Goal: Task Accomplishment & Management: Complete application form

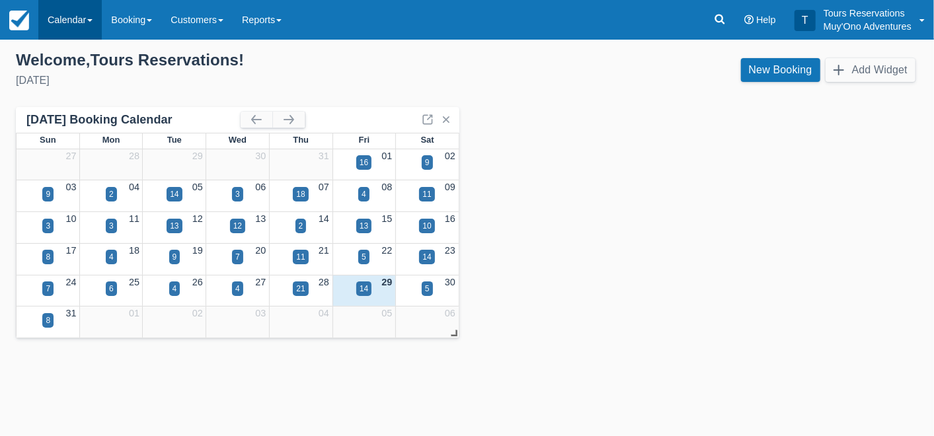
click at [59, 24] on link "Calendar" at bounding box center [69, 20] width 63 height 40
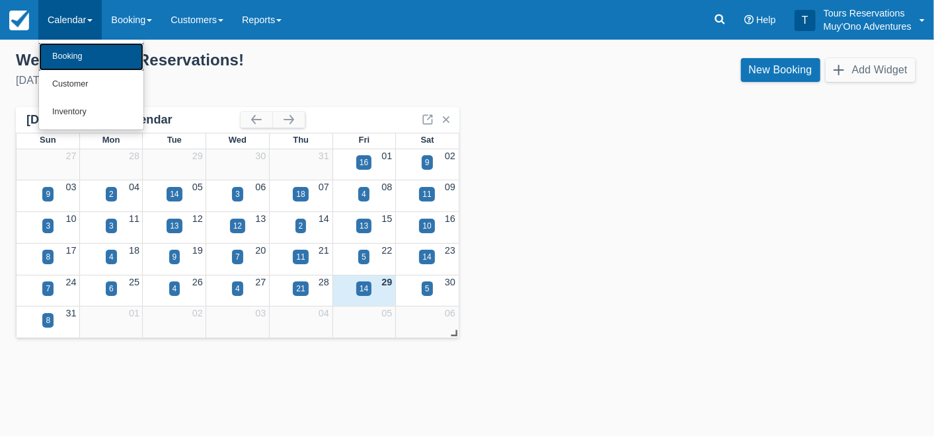
click at [73, 59] on link "Booking" at bounding box center [91, 57] width 104 height 28
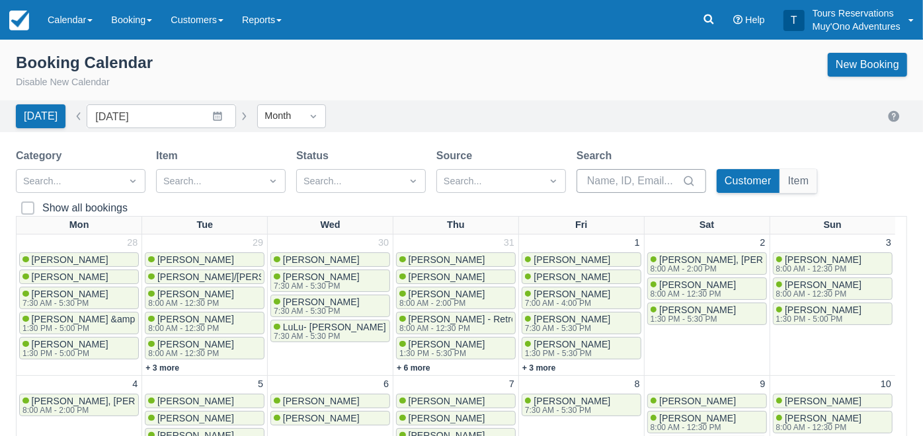
click at [634, 177] on input "Search" at bounding box center [633, 181] width 93 height 24
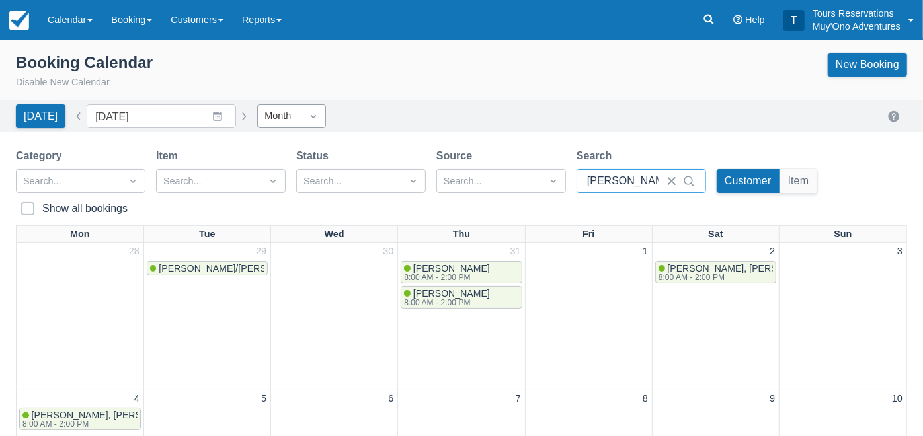
type input "kelvin"
click at [291, 122] on div "Month" at bounding box center [280, 115] width 44 height 21
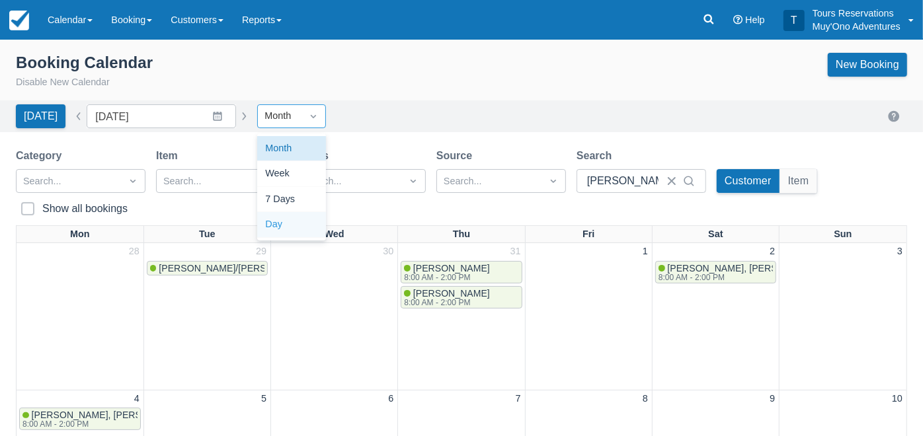
click at [283, 221] on div "Day" at bounding box center [291, 225] width 69 height 26
type input "08/29/25"
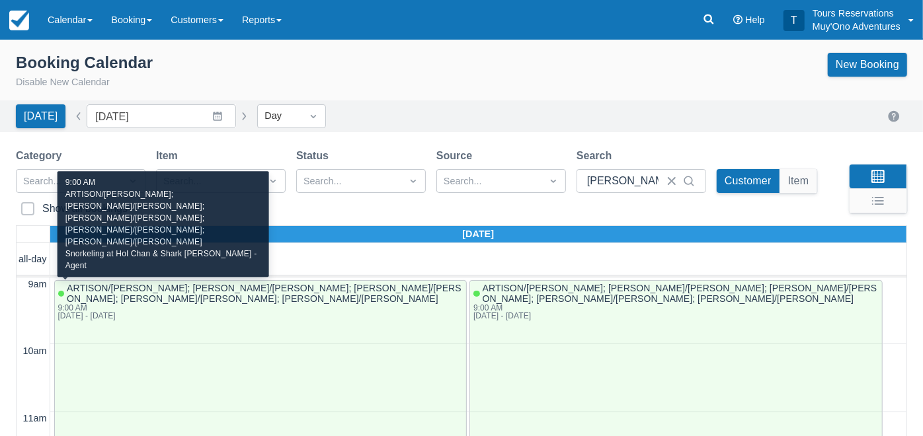
click at [354, 287] on span "ARTISON/ALANA; DOMANTAY/RASHIDA; GARCIA/ALICIA; KALINKA/BEATA; DELGADO/GLORIA" at bounding box center [265, 293] width 396 height 21
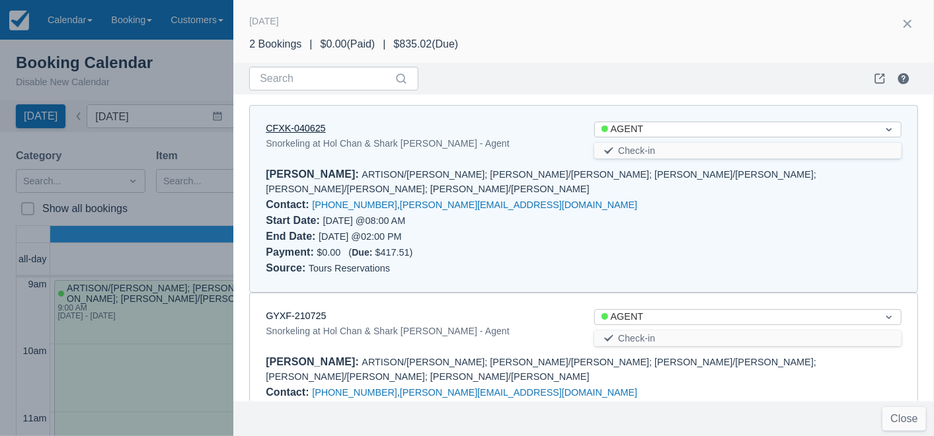
click at [294, 130] on link "CFXK-040625" at bounding box center [295, 128] width 59 height 11
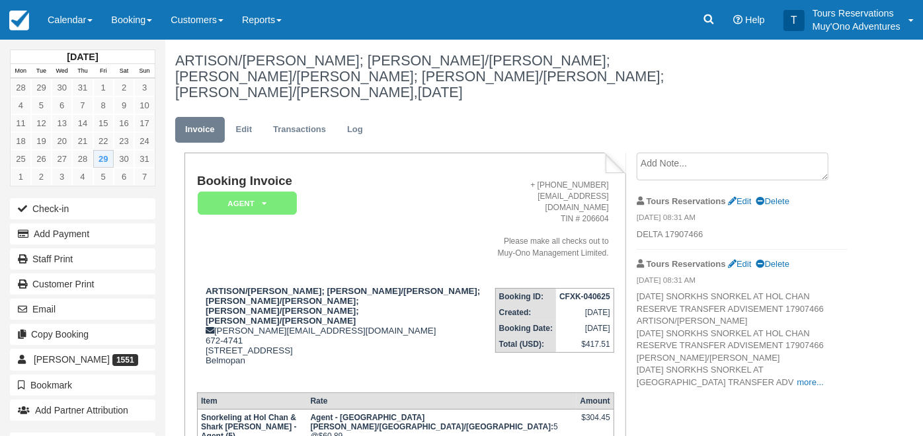
scroll to position [188, 0]
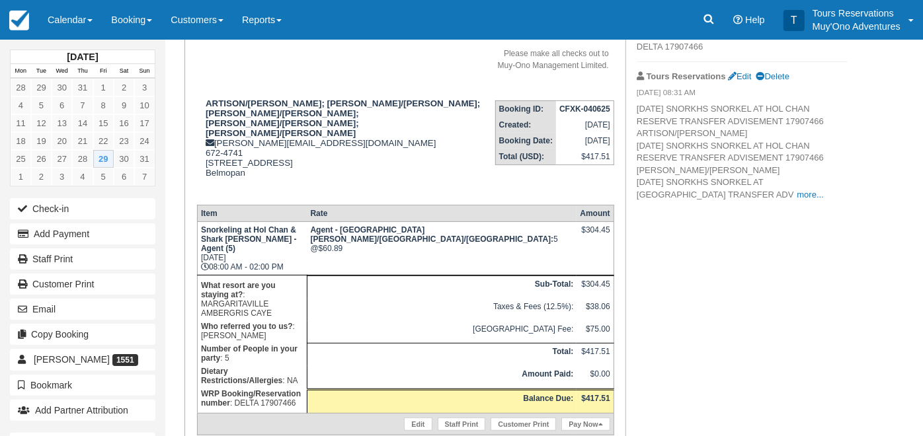
copy em "17907466"
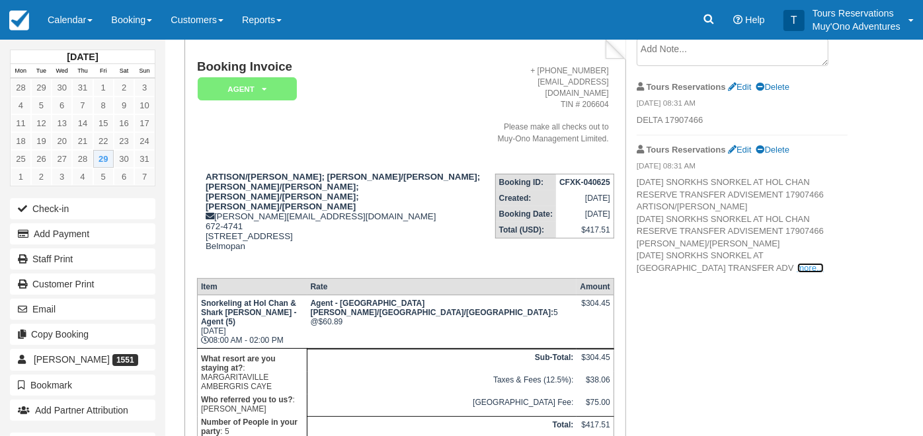
click at [797, 273] on link "more..." at bounding box center [810, 268] width 26 height 10
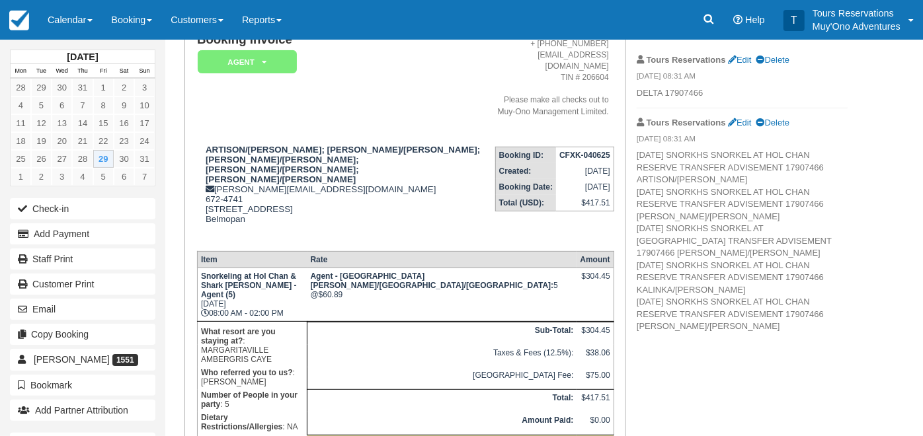
scroll to position [147, 0]
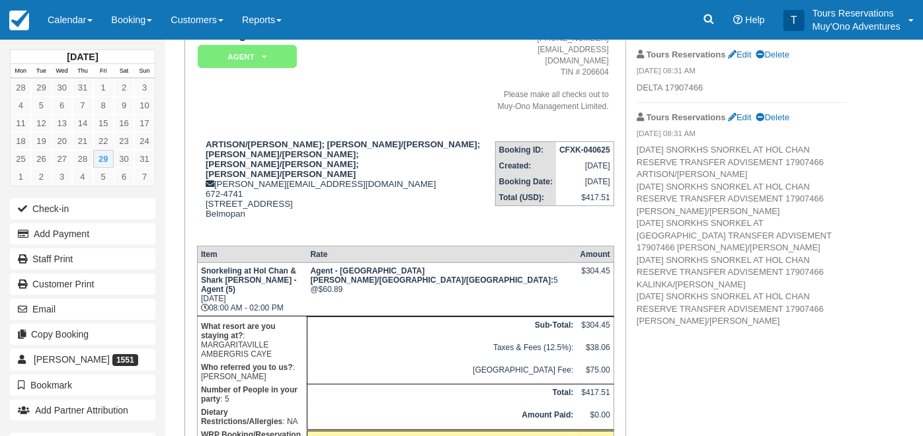
copy em "17907466"
click at [771, 328] on p "08/29/25 SNORKHS SNORKEL AT HOL CHAN RESERVE TRANSFER ADVISEMENT 17907466 ARTIS…" at bounding box center [741, 236] width 211 height 184
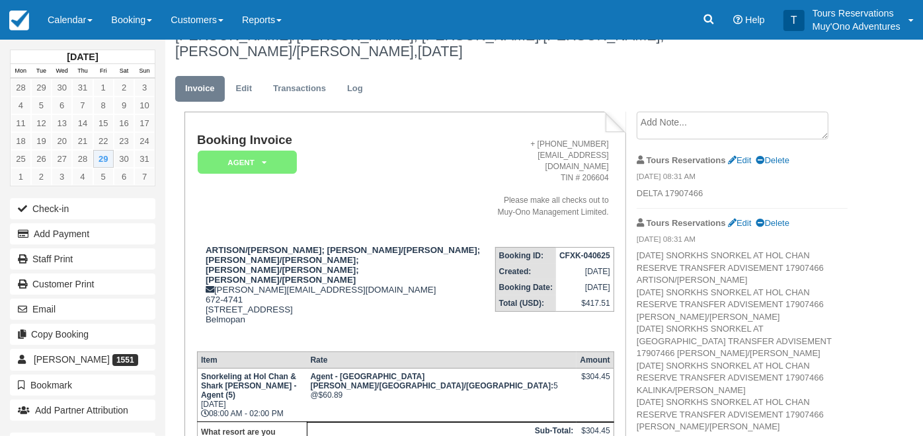
scroll to position [188, 0]
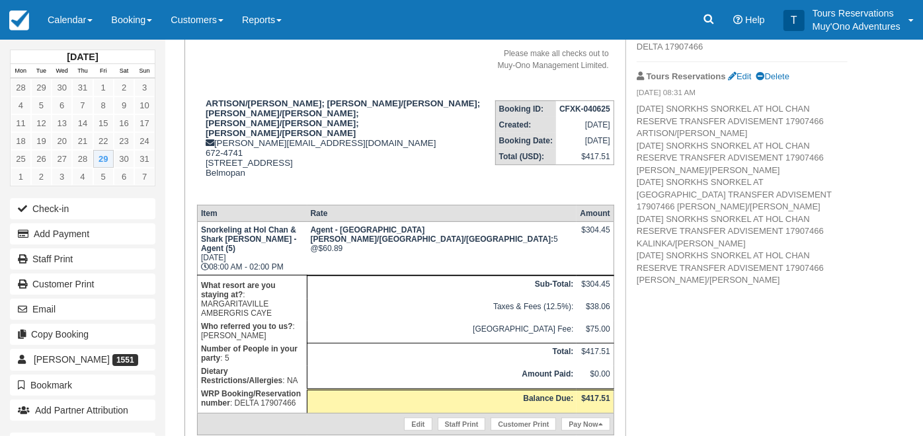
copy em "17907466"
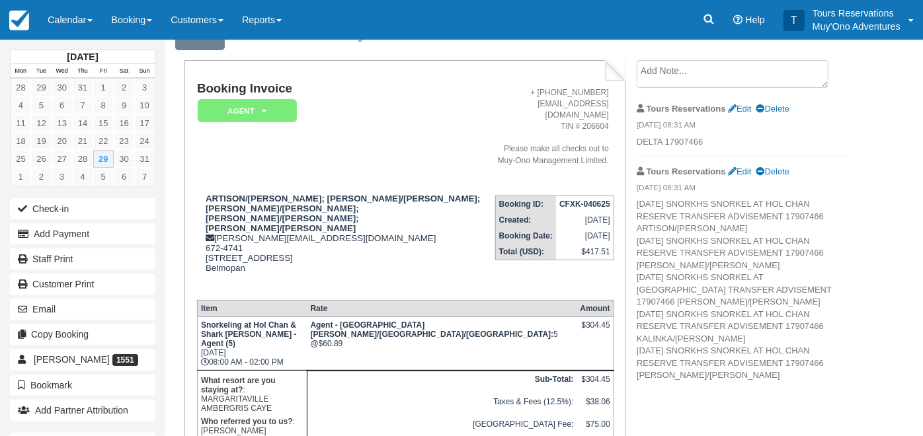
scroll to position [0, 0]
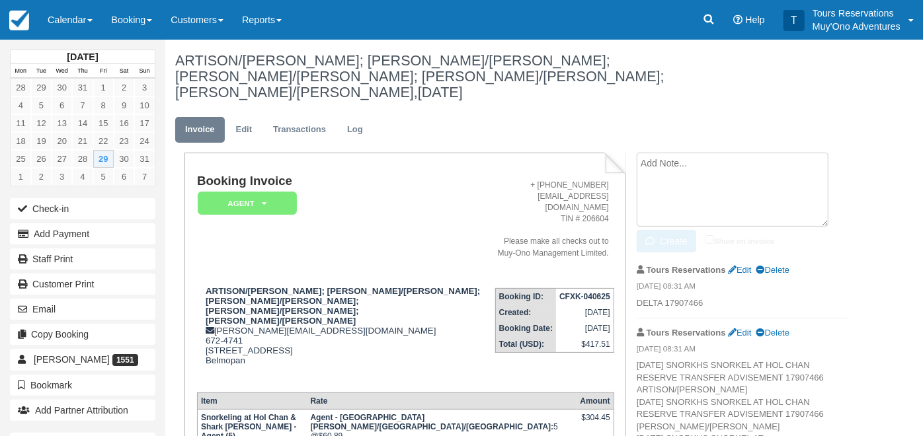
click at [695, 160] on textarea at bounding box center [732, 190] width 192 height 74
click at [780, 328] on link "Delete" at bounding box center [772, 333] width 33 height 10
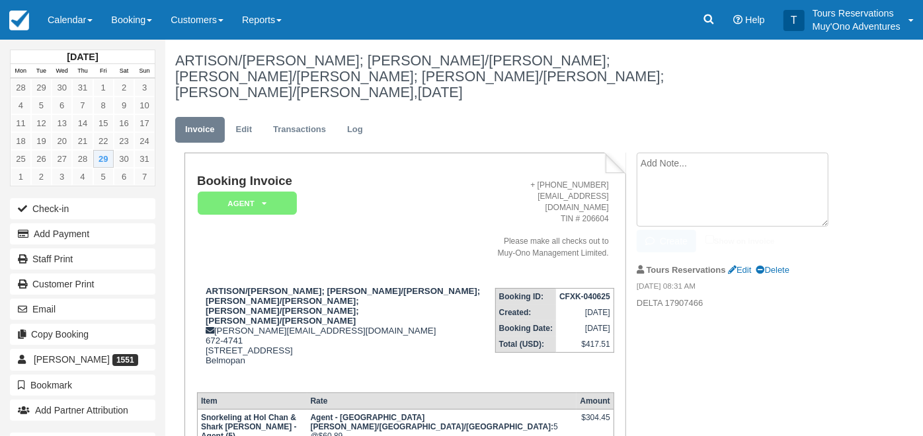
click at [704, 153] on textarea at bounding box center [732, 190] width 192 height 74
paste textarea "CHANGE BZE 08/29/25 SNORKHS SNORKEL AT HOL CHAN RESERVE TRANSFER ADVISEMENT 179…"
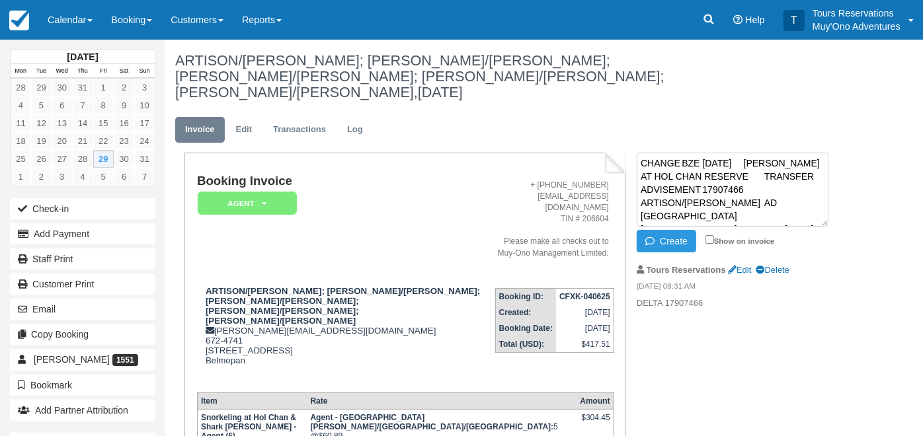
scroll to position [325, 0]
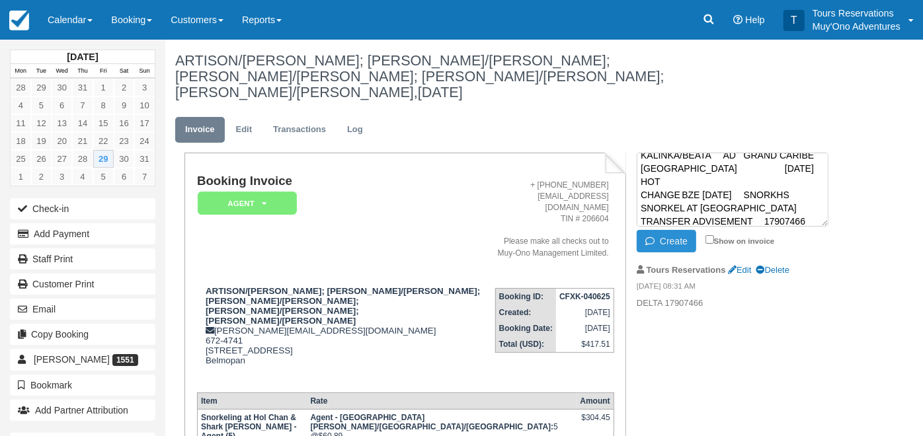
type textarea "CHANGE BZE 08/29/25 SNORKHS SNORKEL AT HOL CHAN RESERVE TRANSFER ADVISEMENT 179…"
click at [668, 230] on button "Create" at bounding box center [665, 241] width 59 height 22
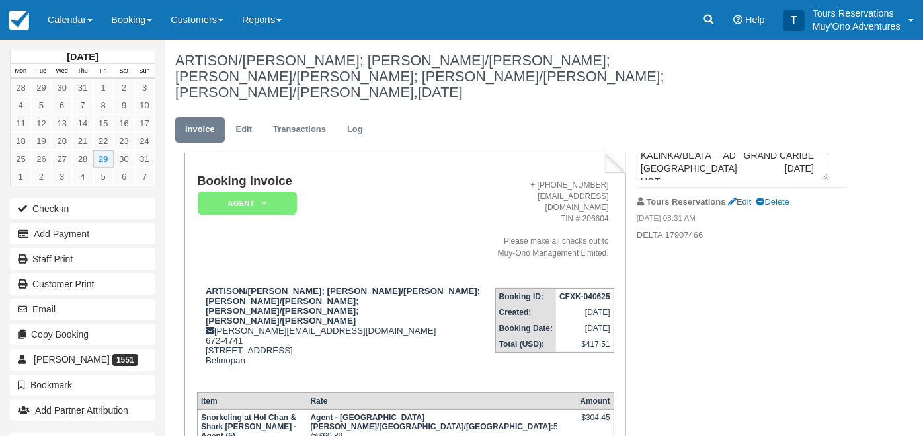
scroll to position [0, 0]
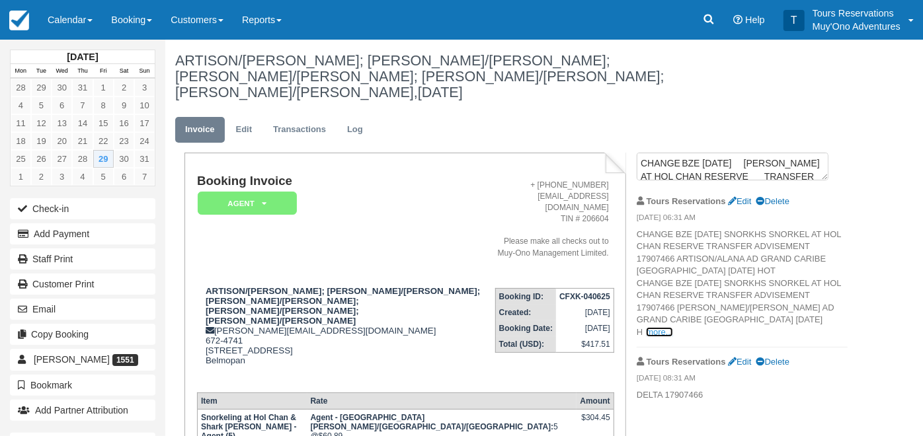
click at [672, 327] on link "more..." at bounding box center [659, 332] width 26 height 10
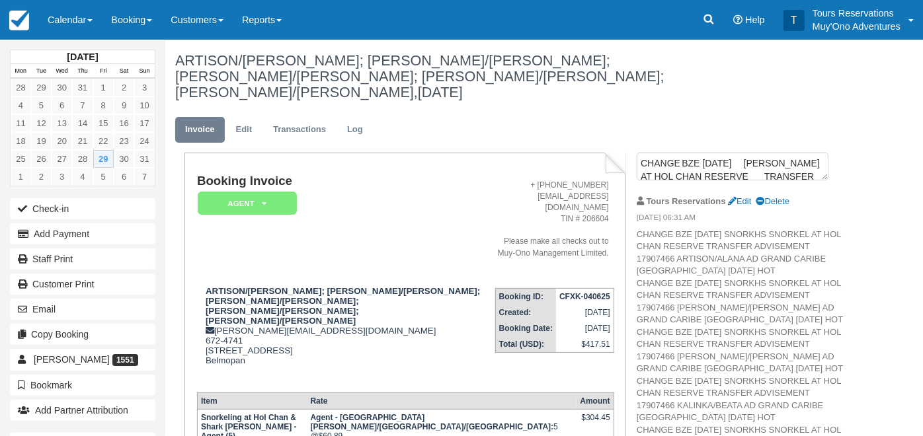
scroll to position [73, 0]
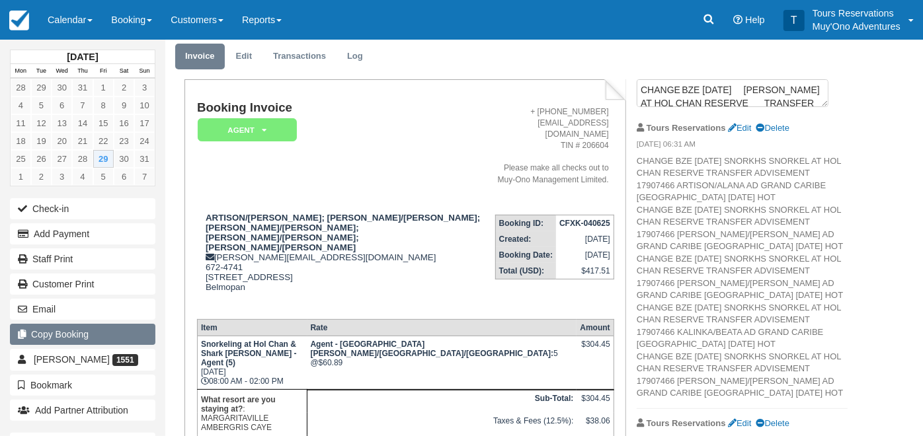
click at [98, 336] on button "Copy Booking" at bounding box center [82, 334] width 145 height 21
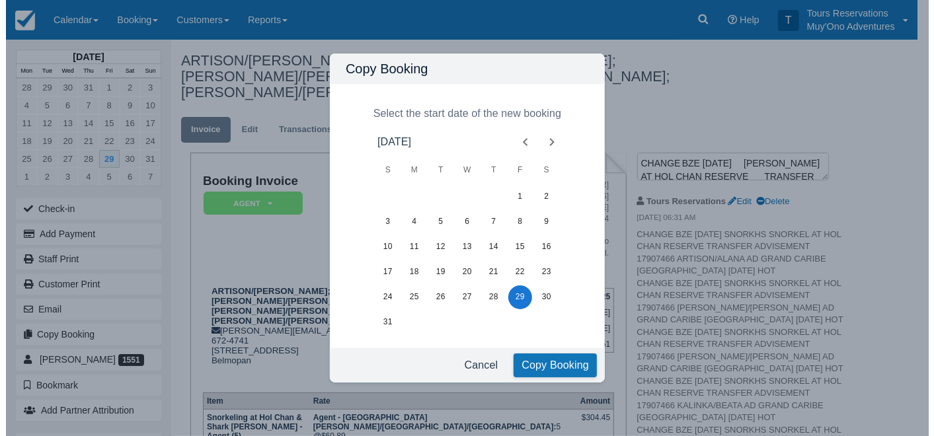
scroll to position [0, 0]
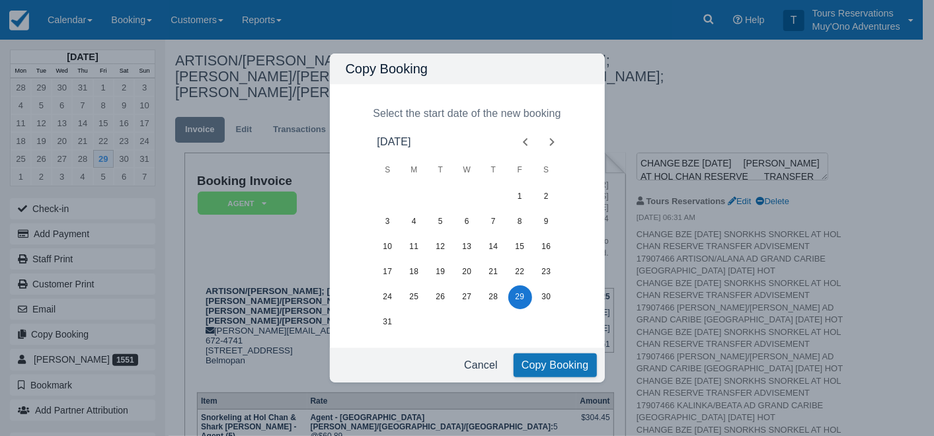
click at [555, 142] on icon "Next month" at bounding box center [552, 142] width 16 height 16
click at [521, 194] on button "5" at bounding box center [520, 197] width 24 height 24
click at [559, 363] on button "Copy Booking" at bounding box center [555, 366] width 83 height 24
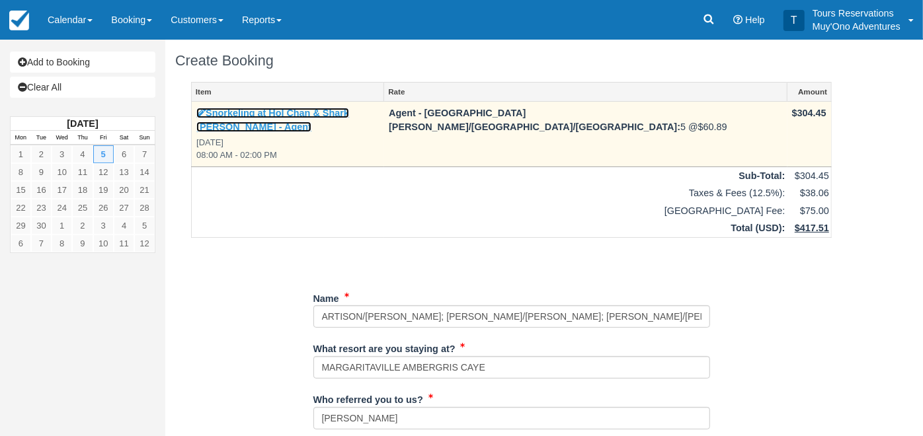
click at [305, 111] on link "Snorkeling at Hol Chan & Shark [PERSON_NAME] - Agent" at bounding box center [272, 120] width 153 height 24
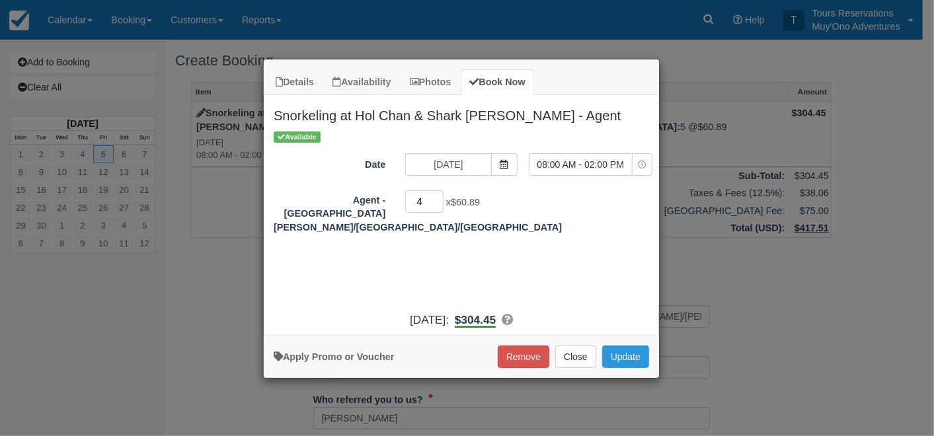
click at [438, 204] on input "4" at bounding box center [424, 201] width 38 height 22
click at [438, 204] on input "3" at bounding box center [424, 201] width 38 height 22
type input "2"
click at [438, 204] on input "2" at bounding box center [424, 201] width 38 height 22
click at [619, 352] on button "Update" at bounding box center [625, 357] width 47 height 22
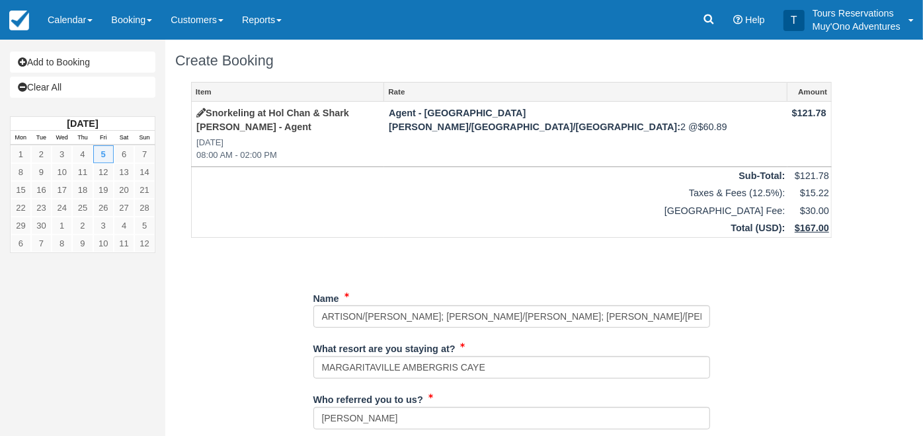
scroll to position [147, 0]
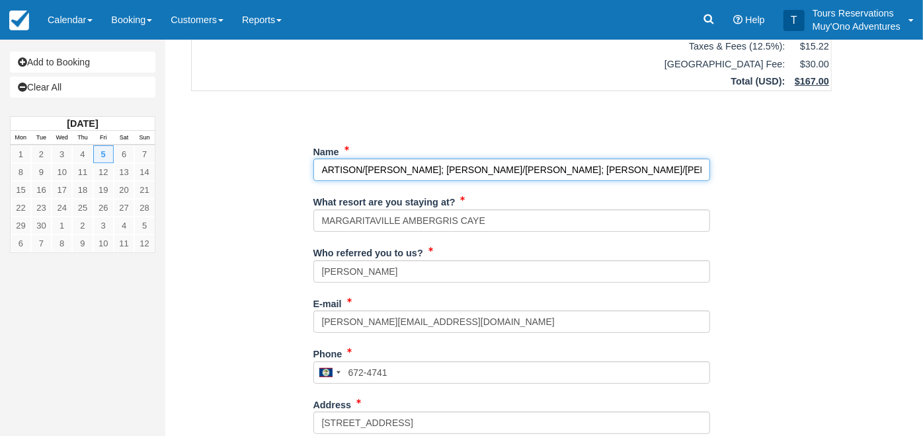
click at [654, 159] on input "Name" at bounding box center [511, 170] width 397 height 22
paste input "[PERSON_NAME], [PERSON_NAME]"
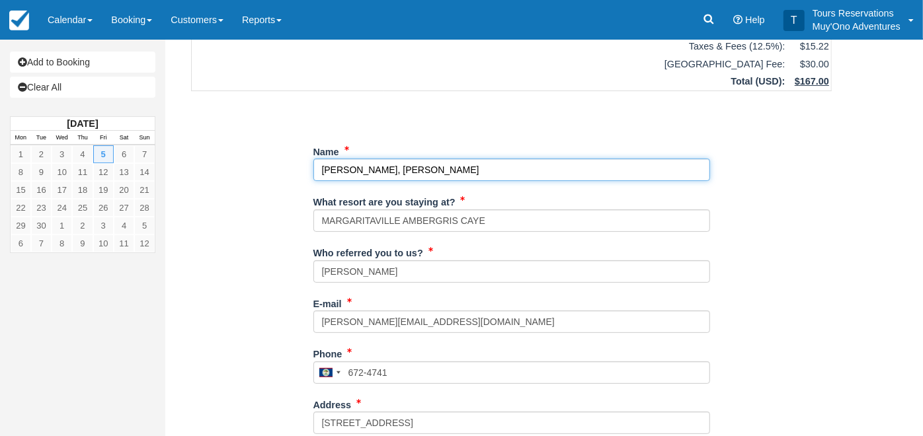
type input "[PERSON_NAME], [PERSON_NAME]"
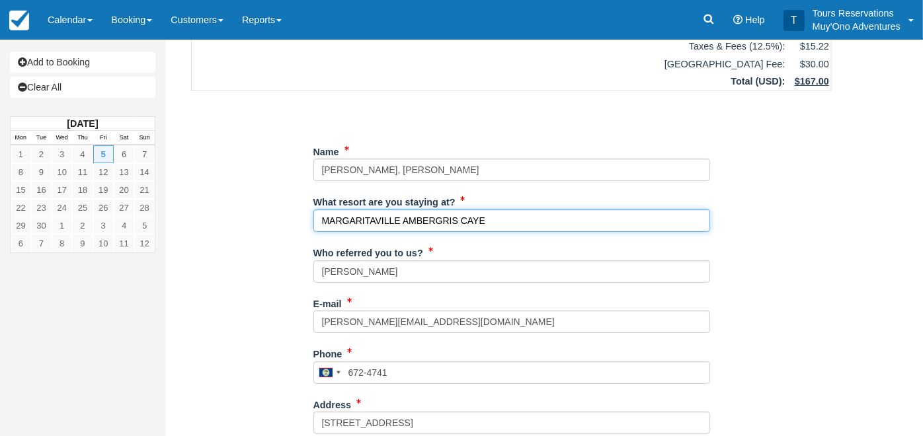
drag, startPoint x: 502, startPoint y: 207, endPoint x: 288, endPoint y: 215, distance: 214.3
click at [288, 215] on div "Item Rate Amount Snorkeling at Hol Chan & Shark Ray Alley - Agent Fri Sep 5, 20…" at bounding box center [511, 348] width 672 height 826
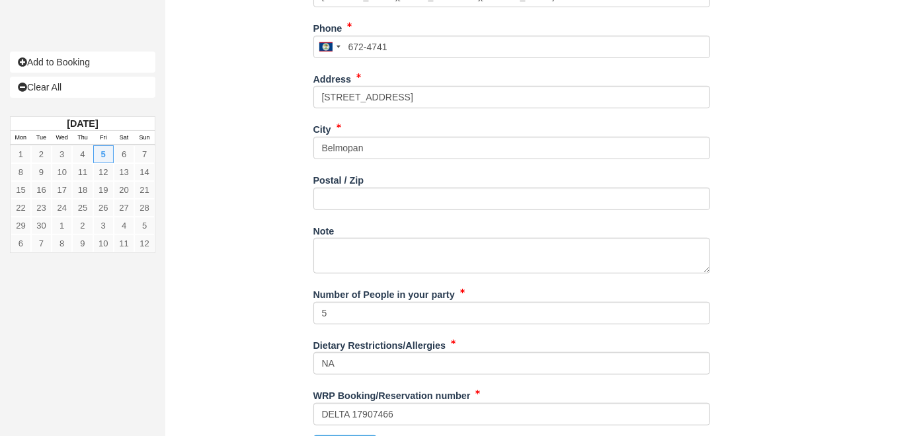
scroll to position [488, 0]
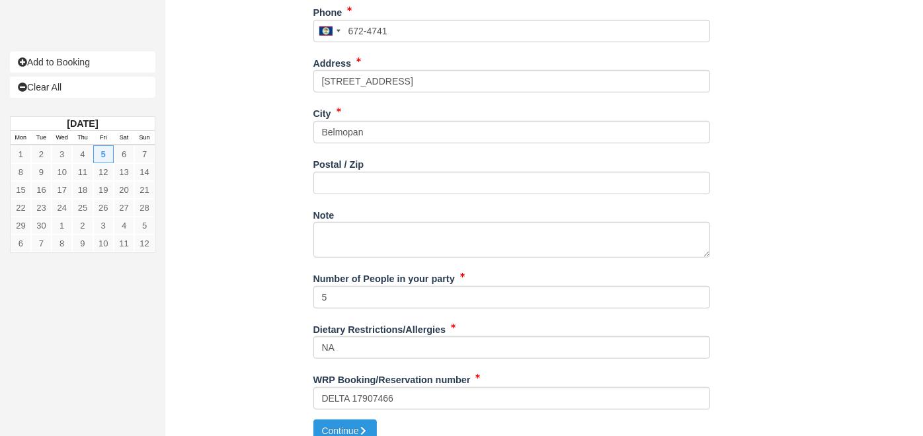
type input "NA"
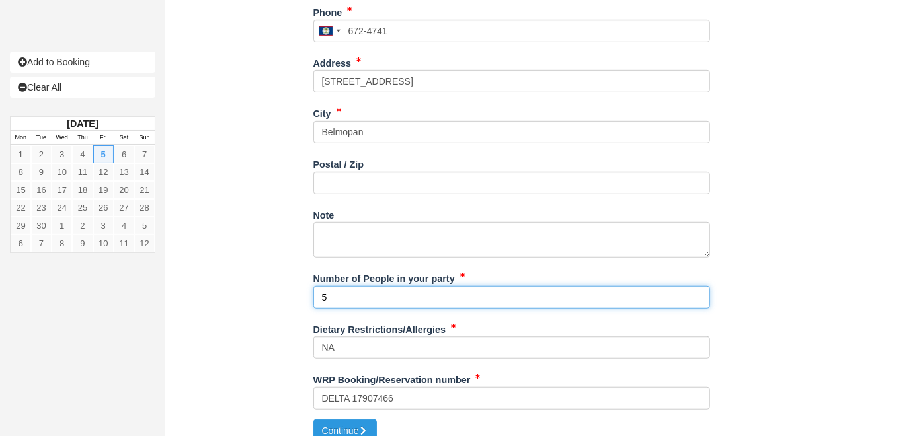
drag, startPoint x: 364, startPoint y: 282, endPoint x: 263, endPoint y: 286, distance: 101.2
click at [263, 286] on div "Item Rate Amount Snorkeling at Hol Chan & Shark Ray Alley - Agent Fri Sep 5, 20…" at bounding box center [511, 7] width 672 height 826
type input "2"
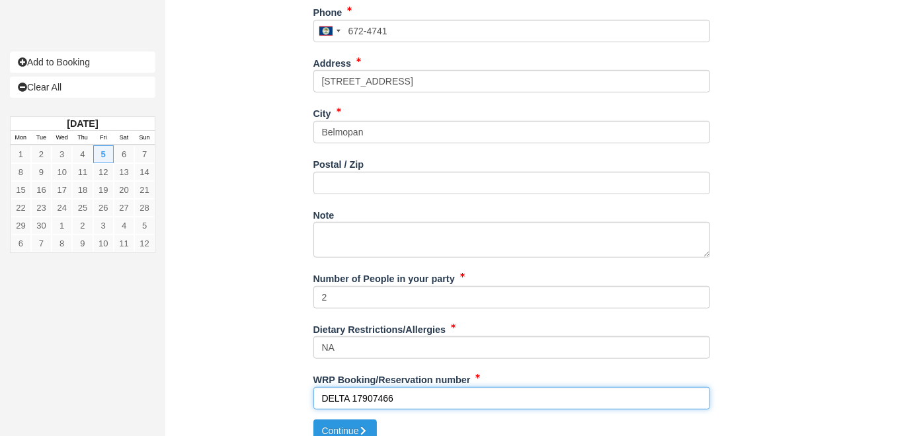
drag, startPoint x: 411, startPoint y: 385, endPoint x: 272, endPoint y: 381, distance: 139.5
click at [272, 381] on div "Item Rate Amount Snorkeling at Hol Chan & Shark Ray Alley - Agent Fri Sep 5, 20…" at bounding box center [511, 7] width 672 height 826
paste input "1308387721"
type input "VIATOR 1308387721"
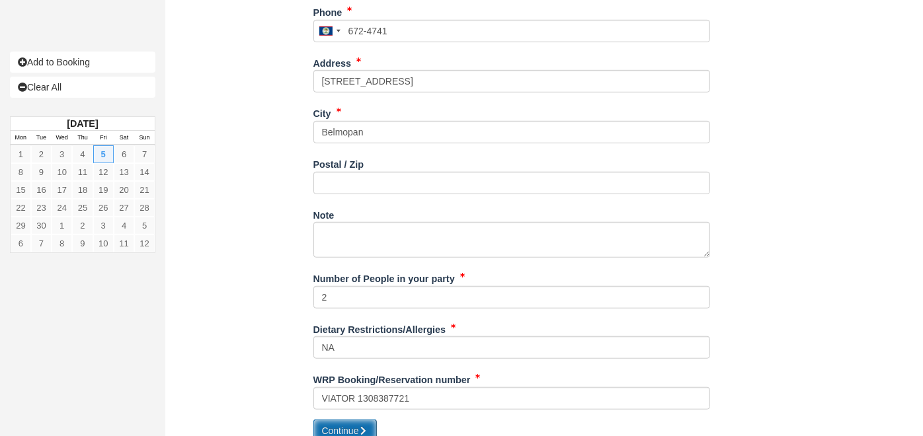
click at [334, 420] on button "Continue" at bounding box center [344, 431] width 63 height 22
type input "+5016724741"
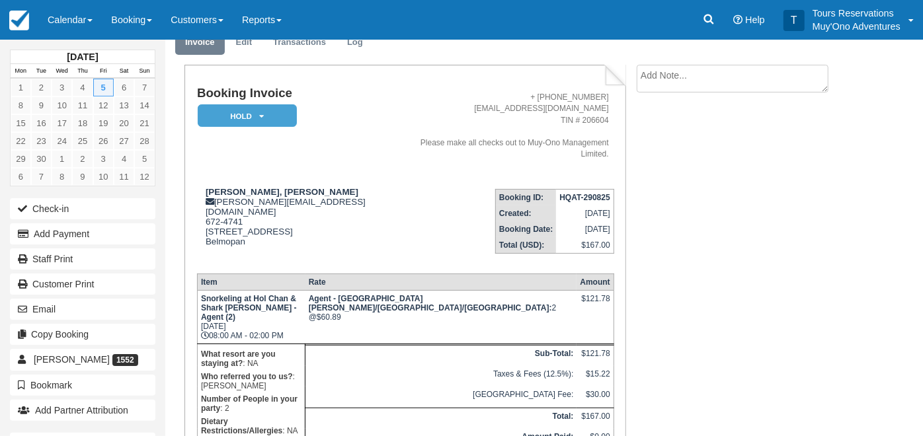
scroll to position [117, 0]
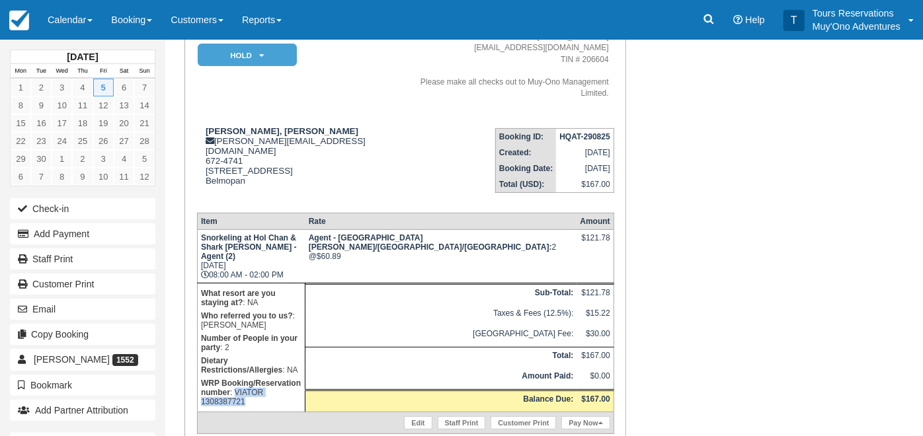
drag, startPoint x: 335, startPoint y: 319, endPoint x: 345, endPoint y: 324, distance: 11.6
click at [301, 377] on p "WRP Booking/Reservation number : VIATOR 1308387721" at bounding box center [251, 393] width 100 height 32
copy p "VIATOR 1308387721"
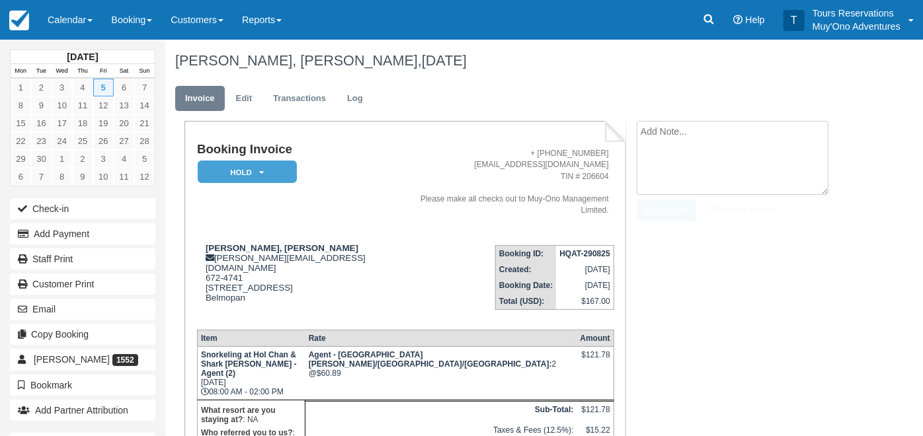
click at [685, 137] on textarea at bounding box center [732, 158] width 192 height 74
paste textarea "VIATOR 1308387721"
type textarea "VIATOR 1308387721"
click at [708, 209] on input "Show on invoice" at bounding box center [709, 208] width 9 height 9
checkbox input "true"
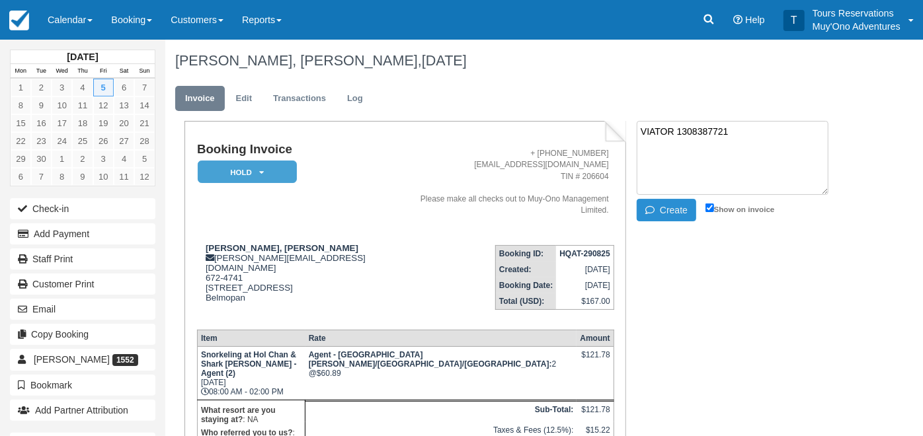
click at [683, 215] on button "Create" at bounding box center [665, 210] width 59 height 22
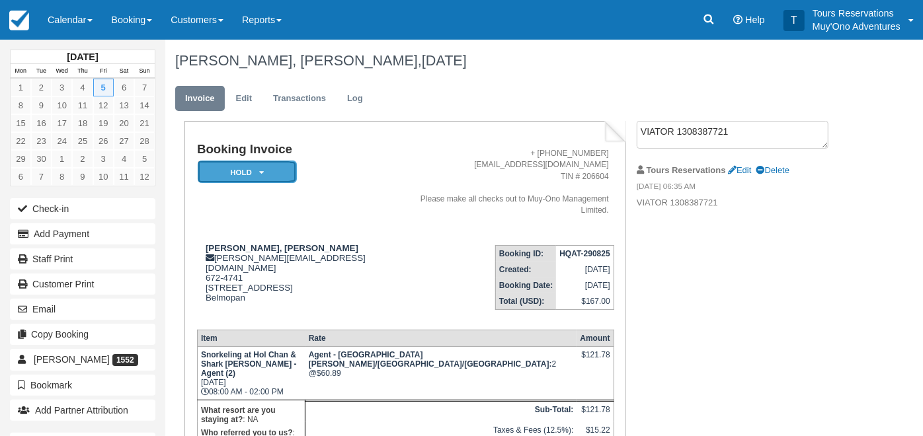
click at [256, 179] on em "HOLD" at bounding box center [247, 172] width 99 height 23
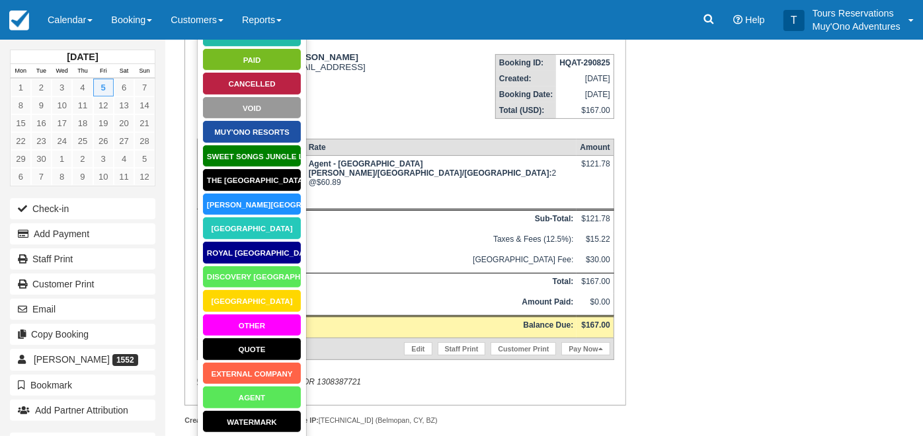
scroll to position [194, 0]
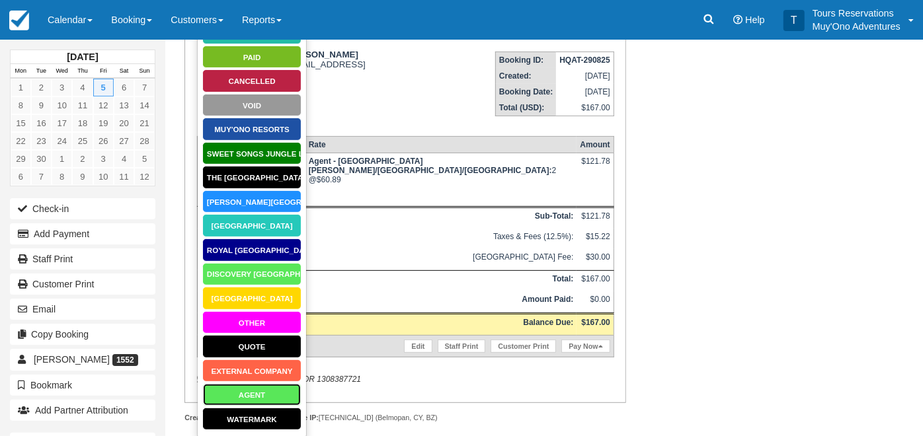
click at [256, 400] on link "AGENT" at bounding box center [251, 394] width 99 height 23
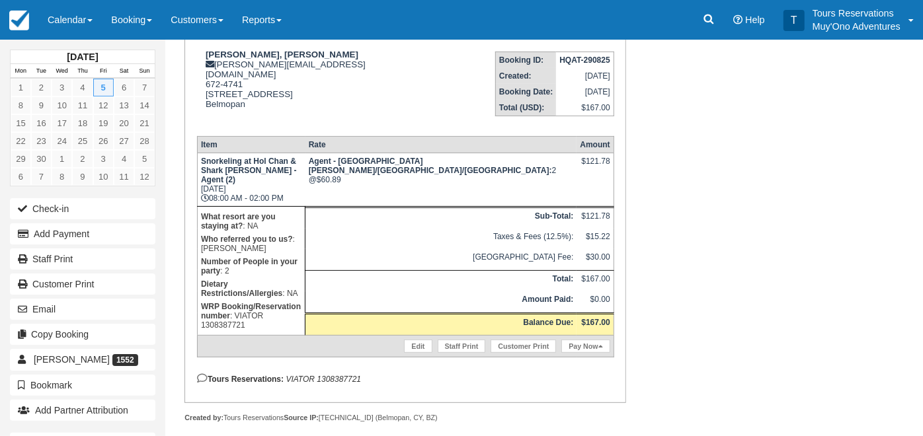
scroll to position [151, 0]
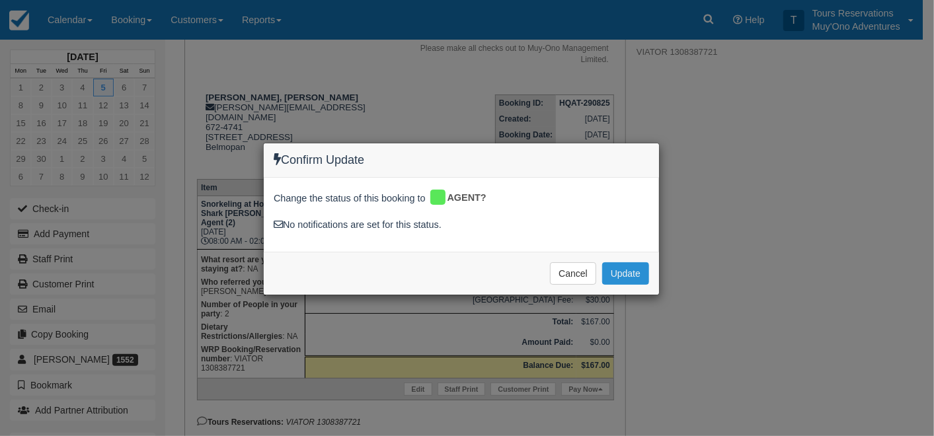
click at [640, 268] on button "Update" at bounding box center [625, 273] width 47 height 22
